Goal: Navigation & Orientation: Find specific page/section

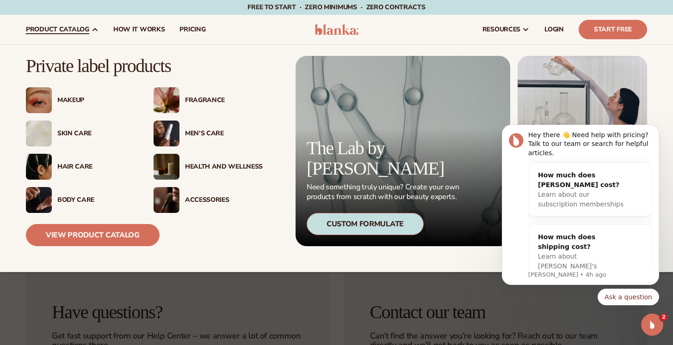
click at [71, 104] on div "Makeup" at bounding box center [80, 100] width 109 height 26
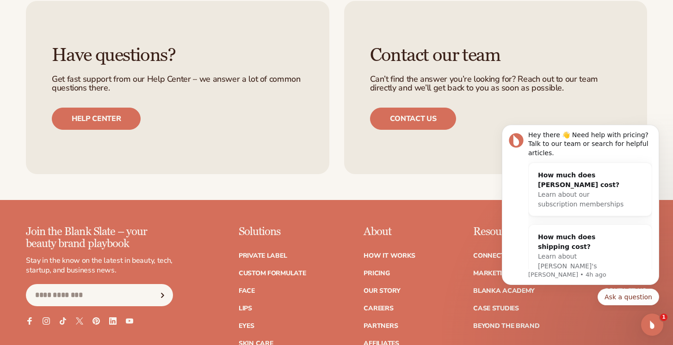
scroll to position [1471, 0]
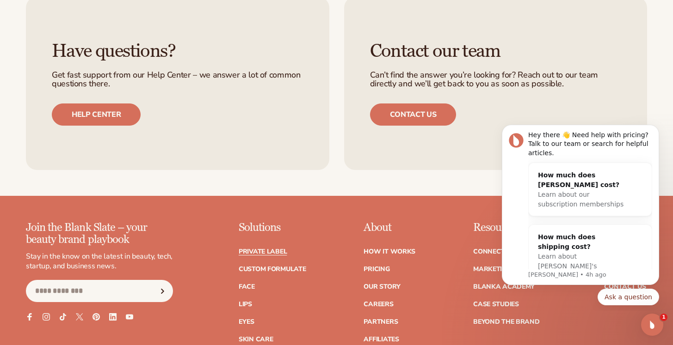
click at [265, 251] on link "Private label" at bounding box center [263, 252] width 48 height 6
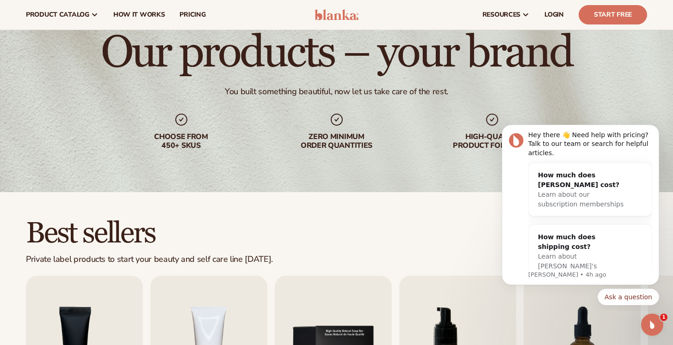
scroll to position [42, 0]
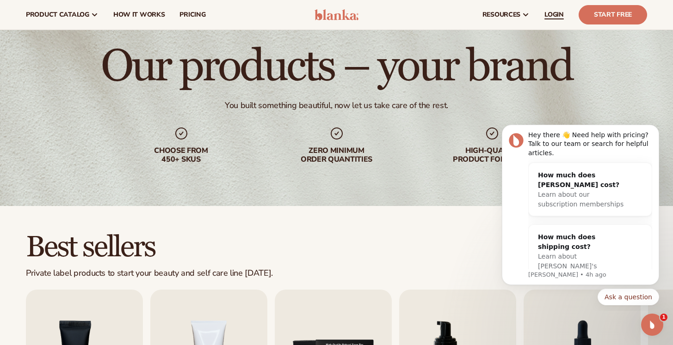
click at [557, 15] on span "LOGIN" at bounding box center [553, 14] width 19 height 7
click at [554, 12] on span "LOGIN" at bounding box center [553, 14] width 19 height 7
